Goal: Information Seeking & Learning: Learn about a topic

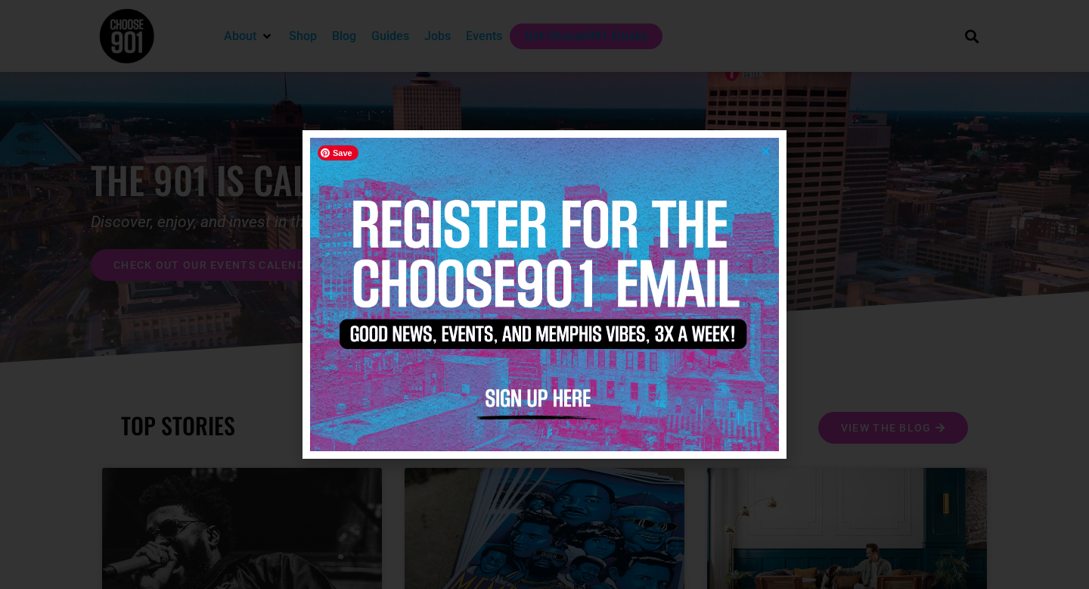
click at [766, 150] on icon "Close" at bounding box center [765, 150] width 11 height 11
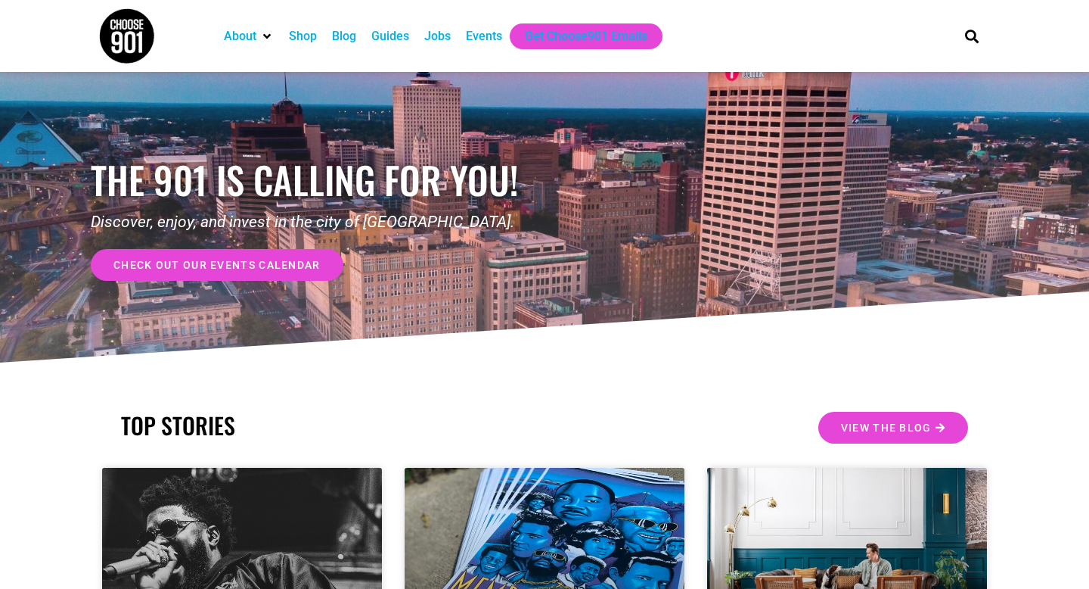
click at [444, 34] on div "Jobs" at bounding box center [437, 36] width 26 height 18
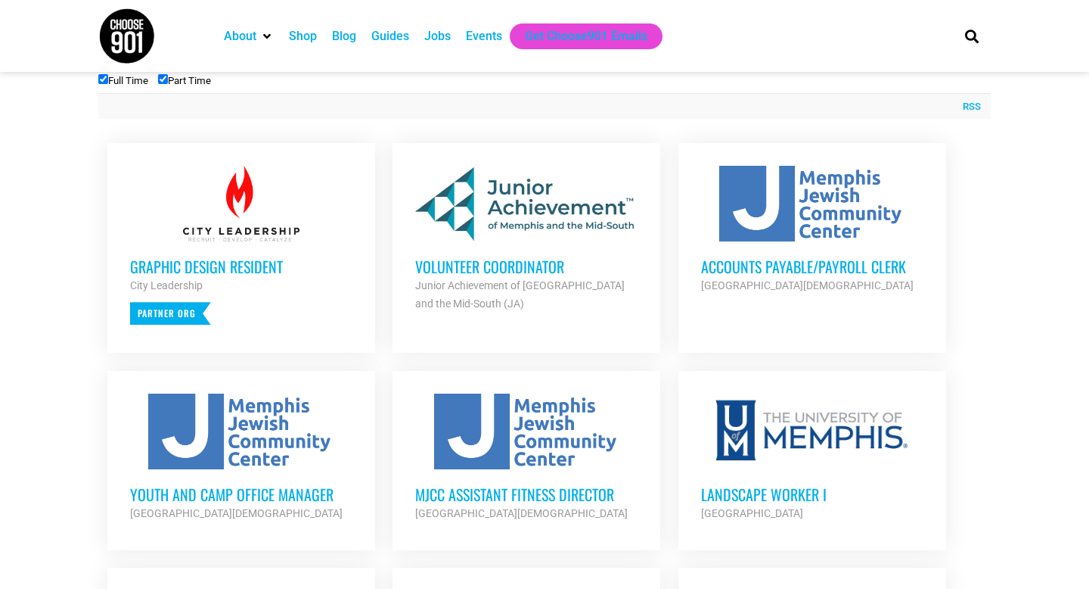
scroll to position [556, 0]
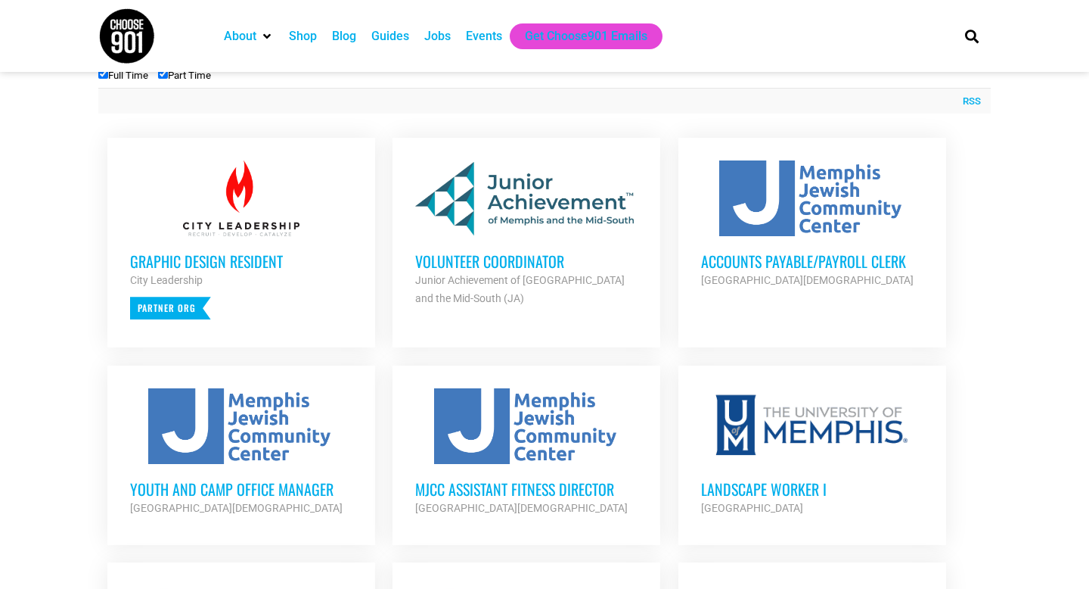
click at [255, 210] on div at bounding box center [241, 198] width 222 height 76
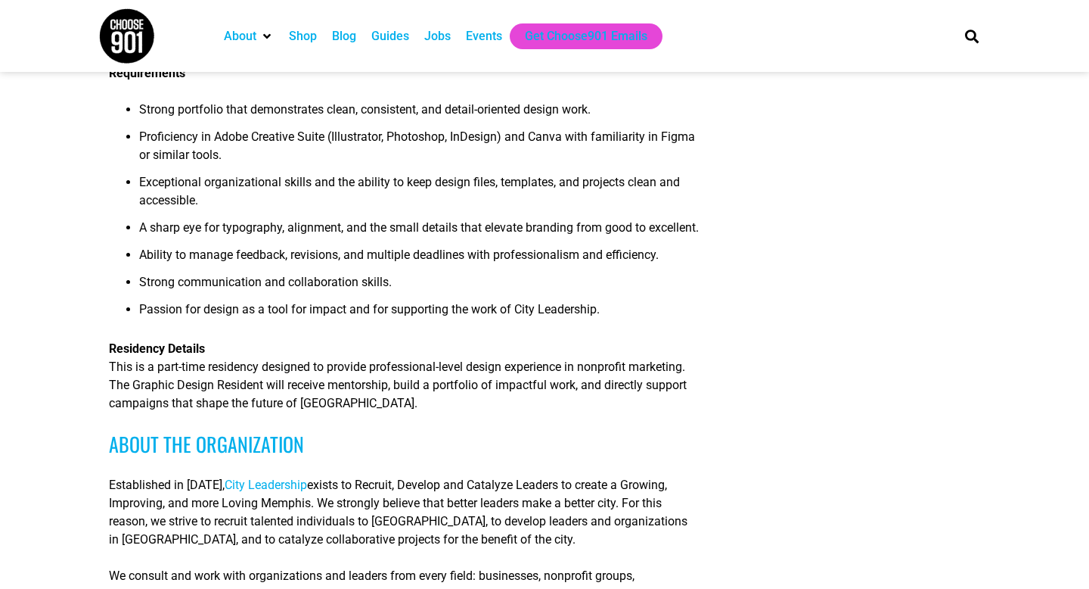
scroll to position [393, 0]
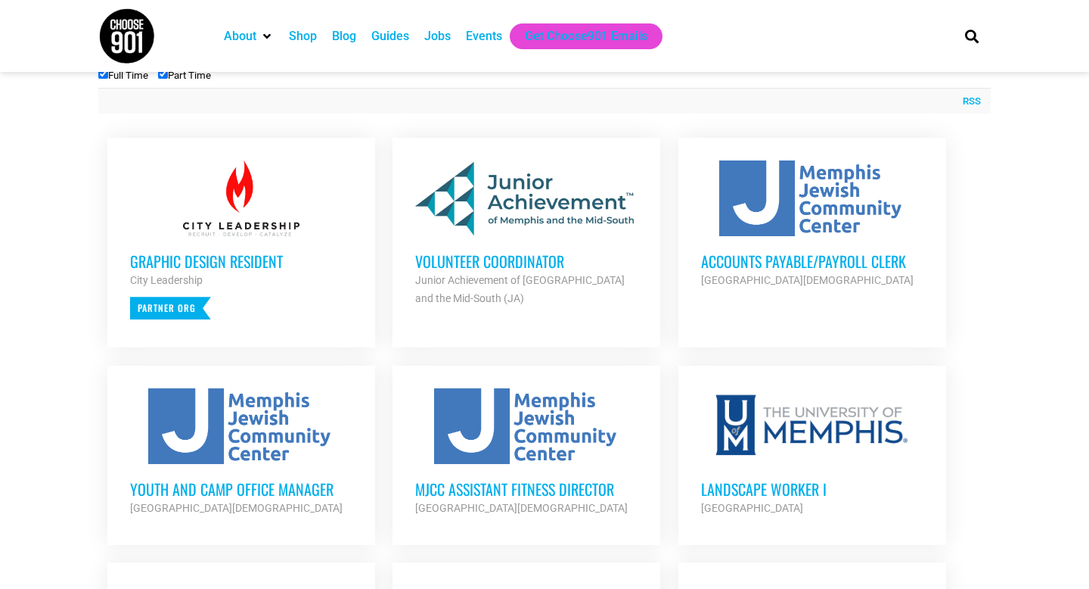
click at [478, 274] on strong "Junior Achievement of [GEOGRAPHIC_DATA] and the Mid-South (JA)" at bounding box center [520, 289] width 210 height 30
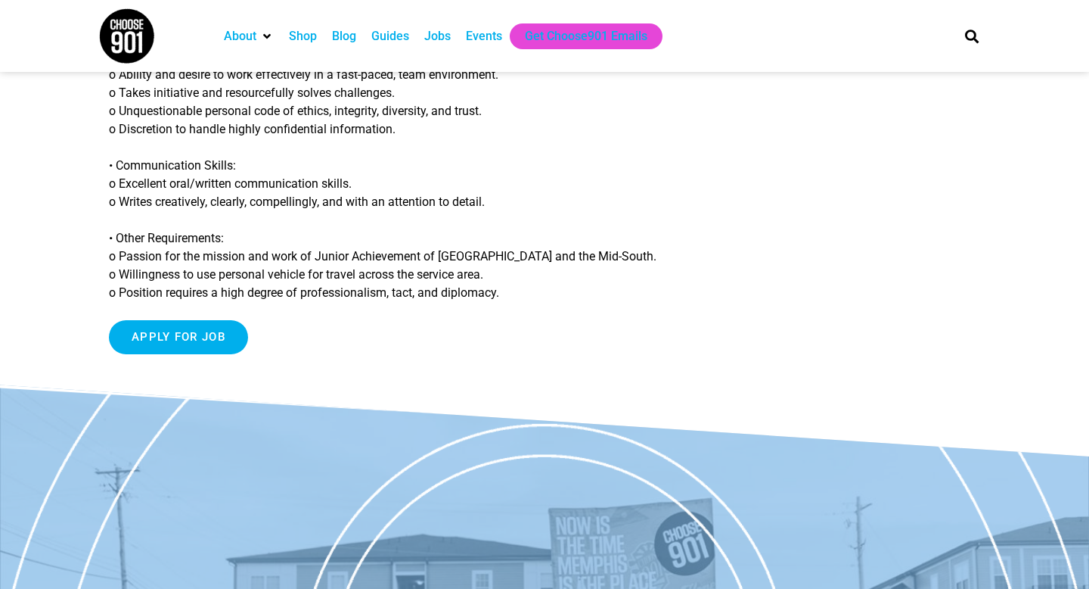
scroll to position [1403, 0]
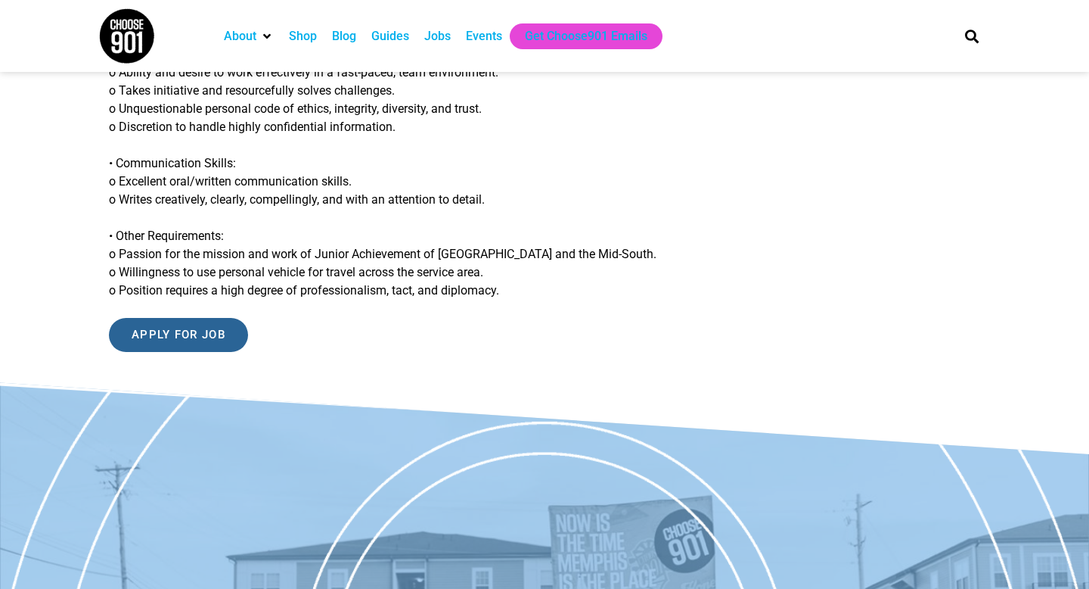
click at [186, 321] on input "Apply for job" at bounding box center [178, 335] width 139 height 34
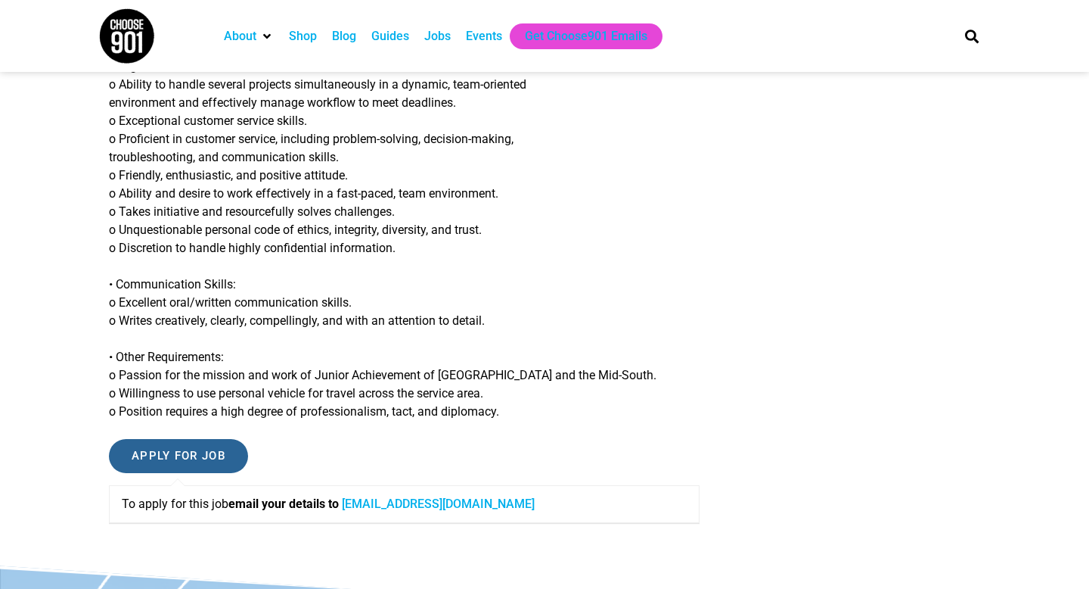
scroll to position [1304, 0]
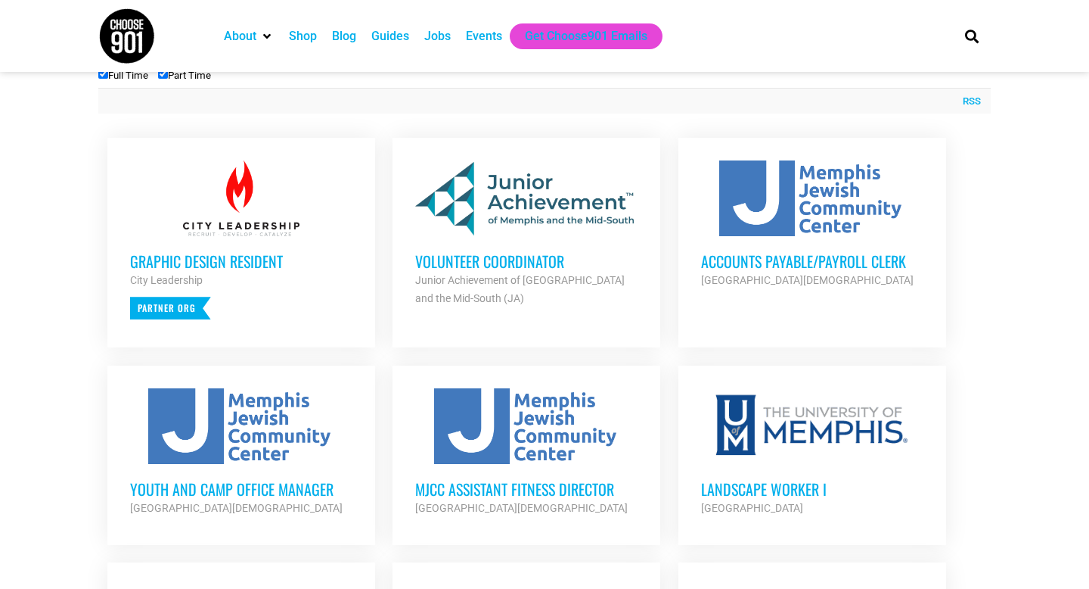
click at [750, 256] on h3 "Accounts Payable/Payroll Clerk" at bounding box center [812, 261] width 222 height 20
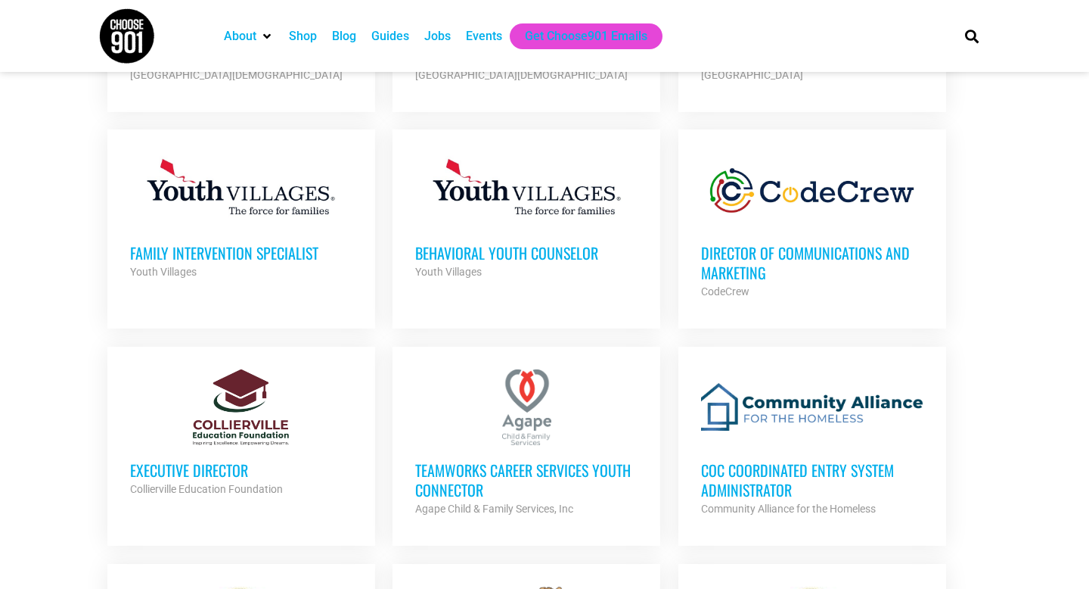
scroll to position [989, 0]
click at [480, 474] on h3 "TeamWorks Career Services Youth Connector" at bounding box center [526, 478] width 222 height 39
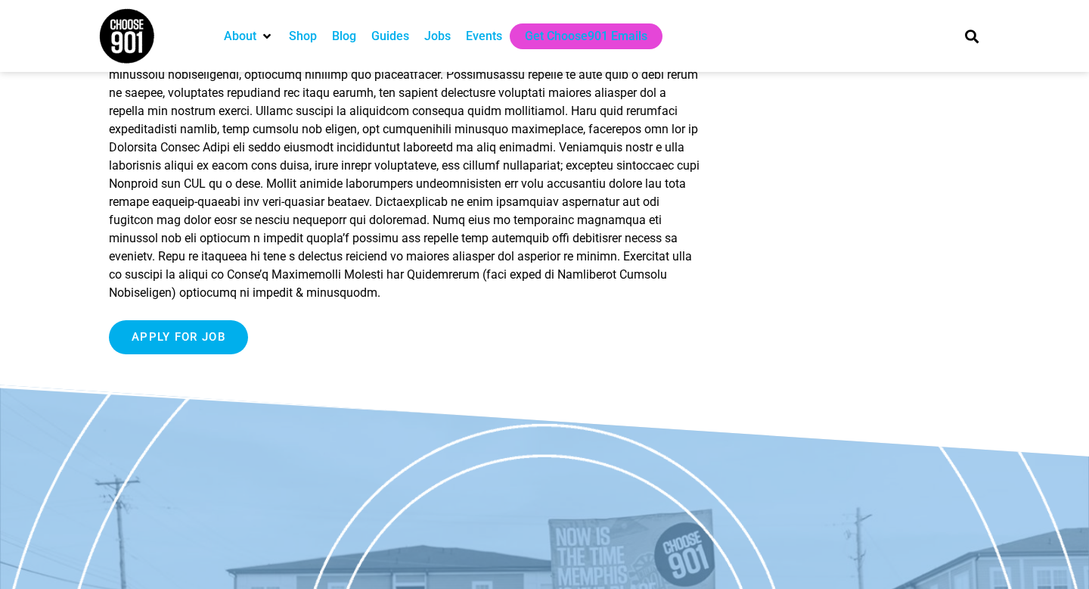
scroll to position [1901, 0]
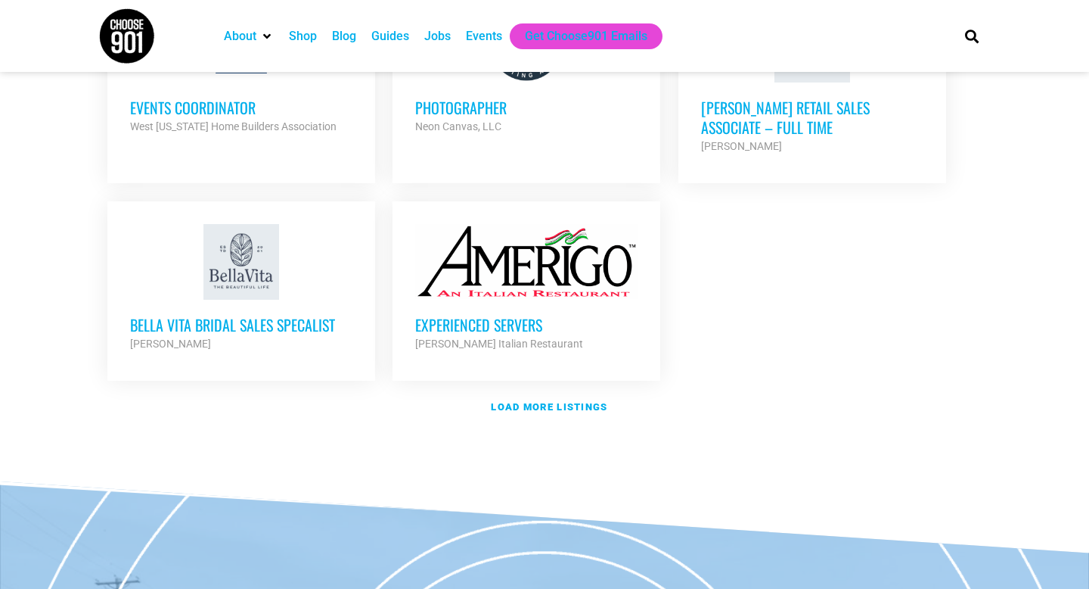
scroll to position [1809, 0]
